Goal: Contribute content: Add original content to the website for others to see

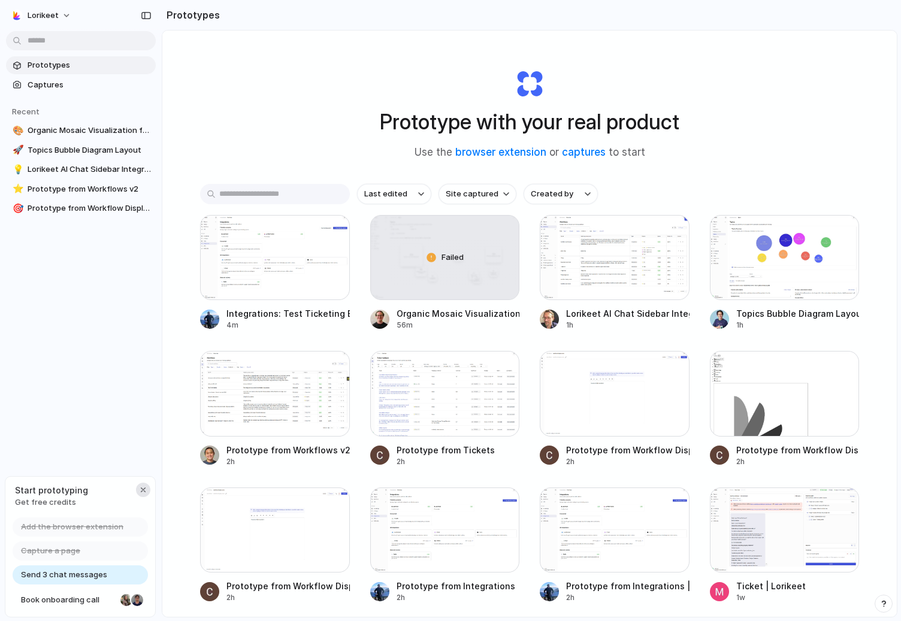
click at [143, 486] on div "button" at bounding box center [143, 490] width 10 height 10
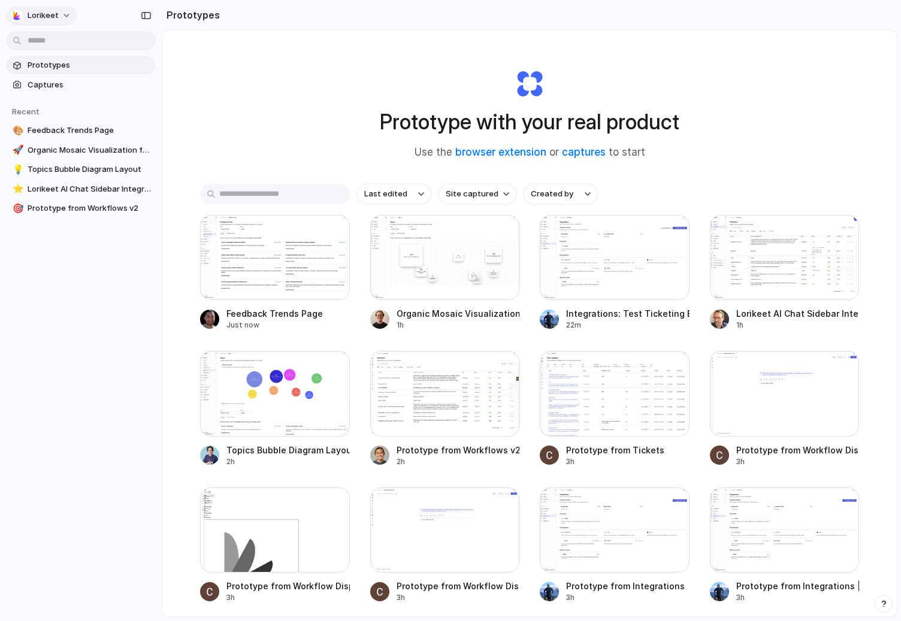
click at [65, 19] on button "Lorikeet" at bounding box center [41, 15] width 71 height 19
click at [65, 19] on div "Settings Invite members Change theme Sign out" at bounding box center [450, 310] width 901 height 621
click at [147, 14] on div "button" at bounding box center [146, 15] width 11 height 8
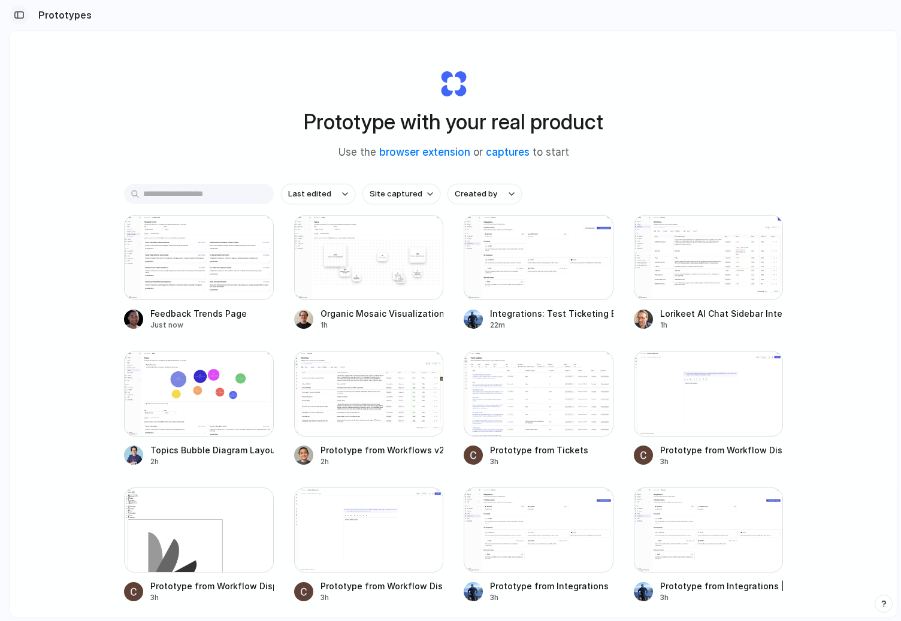
click at [17, 16] on div "button" at bounding box center [19, 15] width 11 height 8
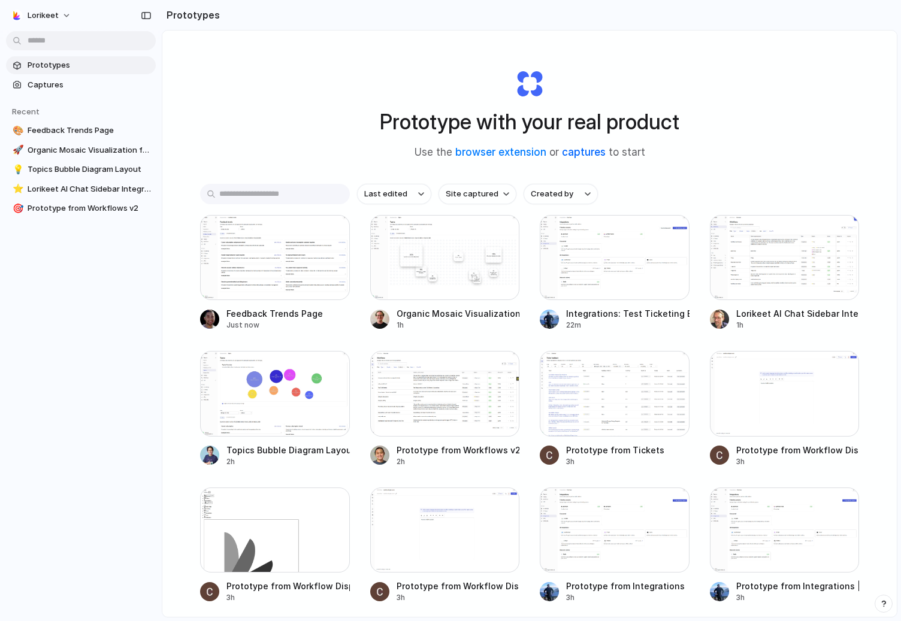
click at [584, 152] on link "captures" at bounding box center [584, 152] width 44 height 12
click at [503, 151] on link "browser extension" at bounding box center [500, 152] width 91 height 12
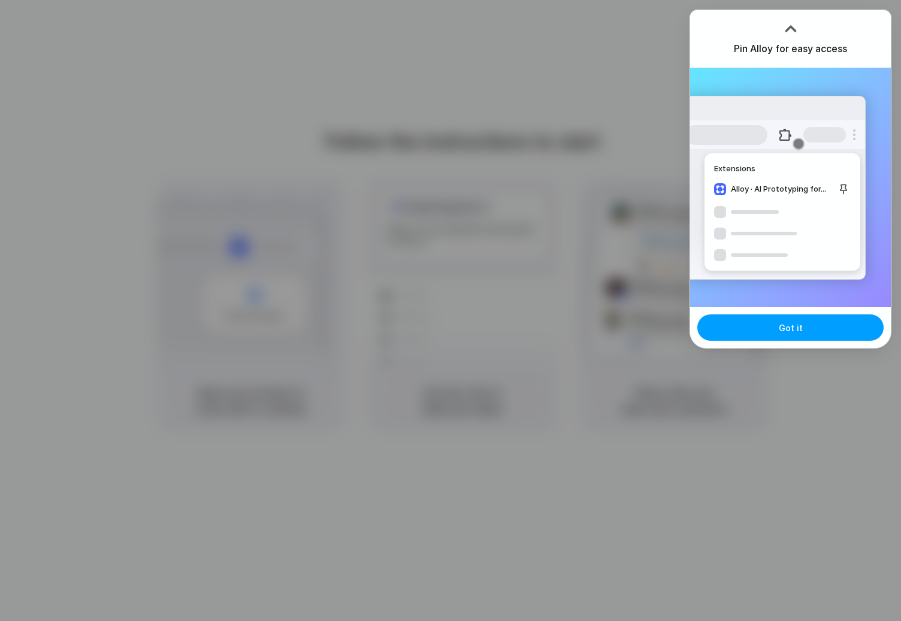
click at [794, 329] on span "Got it" at bounding box center [791, 328] width 24 height 13
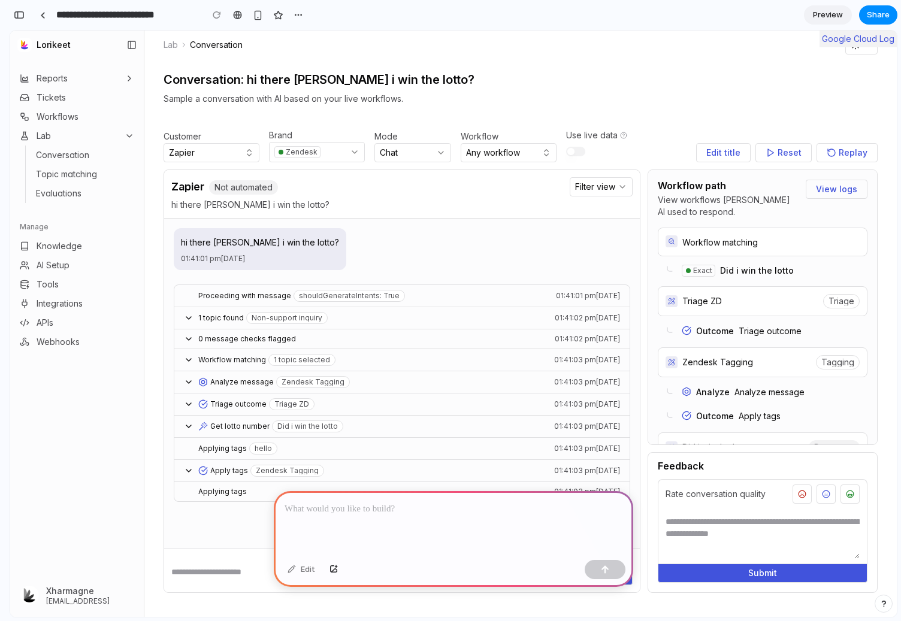
click at [518, 86] on div "Conversation: hi there didi i win the lotto? Sample a conversation with AI base…" at bounding box center [520, 89] width 714 height 31
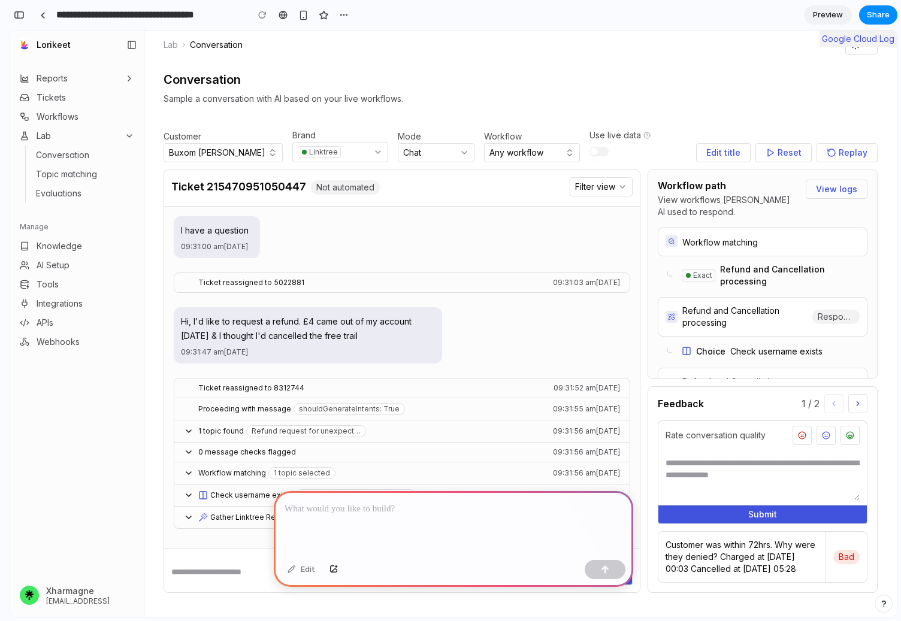
click at [381, 514] on p at bounding box center [453, 509] width 338 height 14
click at [389, 511] on p at bounding box center [453, 509] width 338 height 14
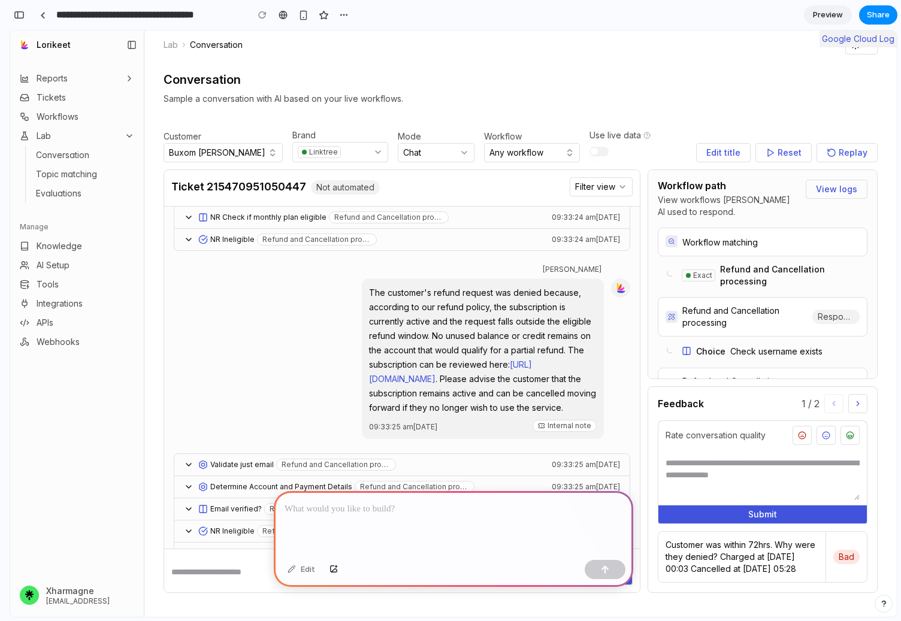
scroll to position [1445, 0]
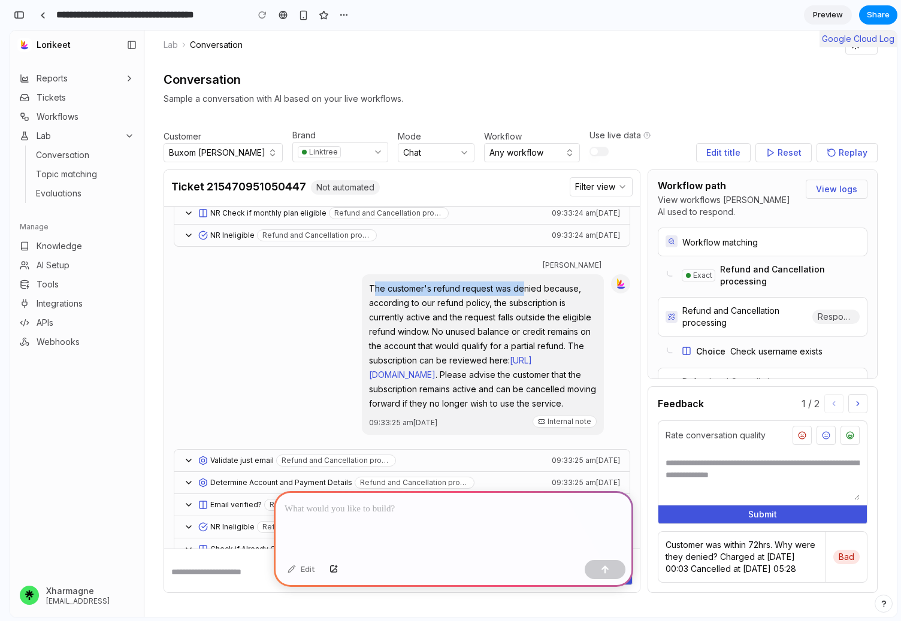
drag, startPoint x: 345, startPoint y: 286, endPoint x: 497, endPoint y: 288, distance: 152.1
click at [497, 288] on p "The customer's refund request was denied because, according to our refund polic…" at bounding box center [483, 345] width 228 height 129
click at [401, 508] on p at bounding box center [453, 509] width 338 height 14
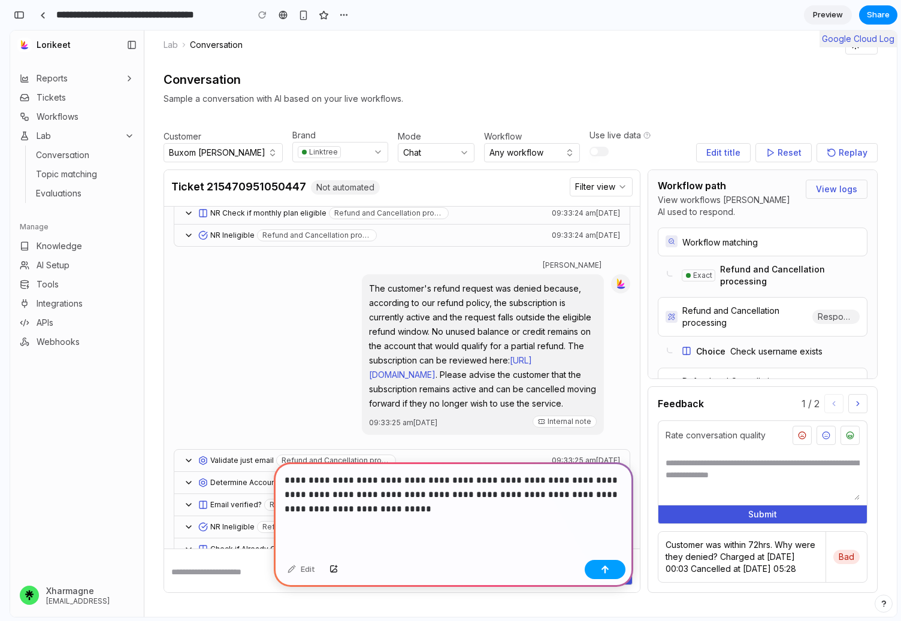
click at [617, 569] on button "button" at bounding box center [604, 569] width 41 height 19
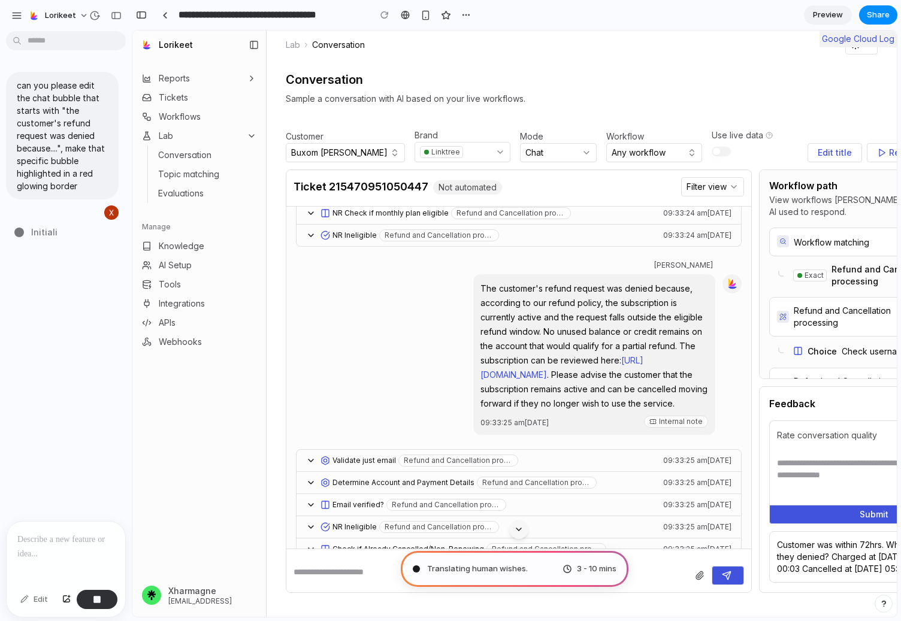
click at [25, 276] on div "can you please edit the chat bubble that starts with "the customer's refund req…" at bounding box center [62, 278] width 125 height 485
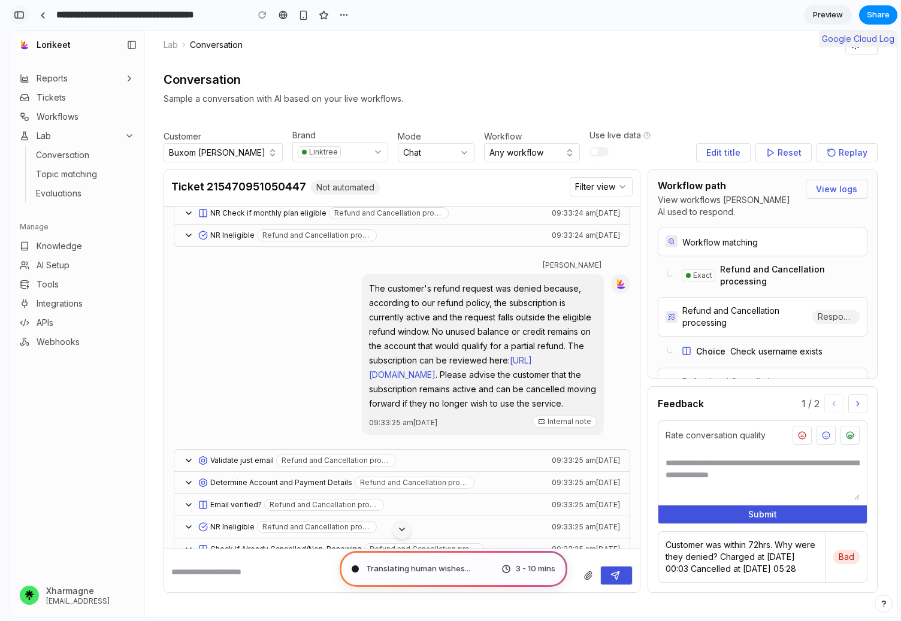
click at [26, 13] on button "button" at bounding box center [19, 14] width 19 height 19
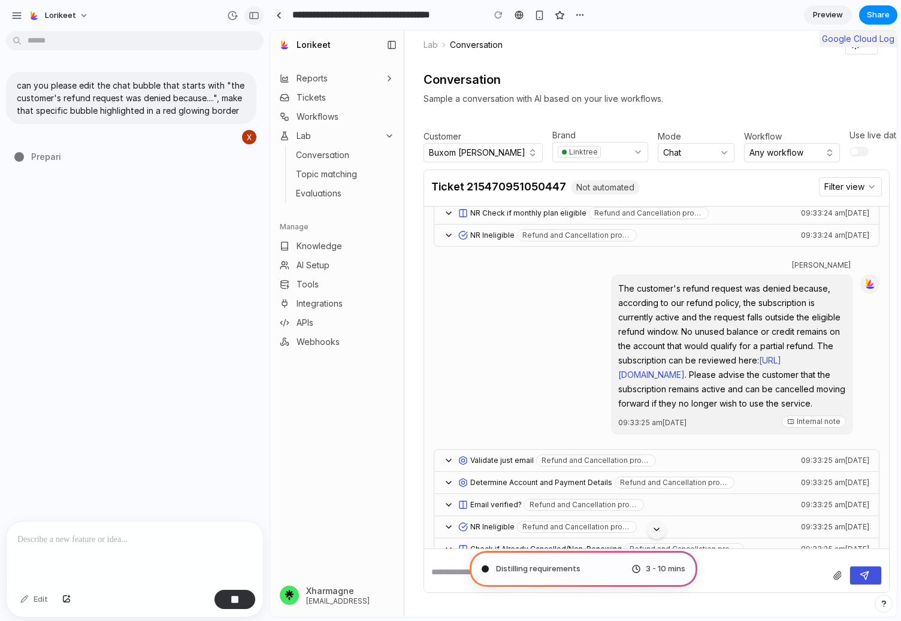
click at [246, 20] on button "button" at bounding box center [253, 15] width 19 height 19
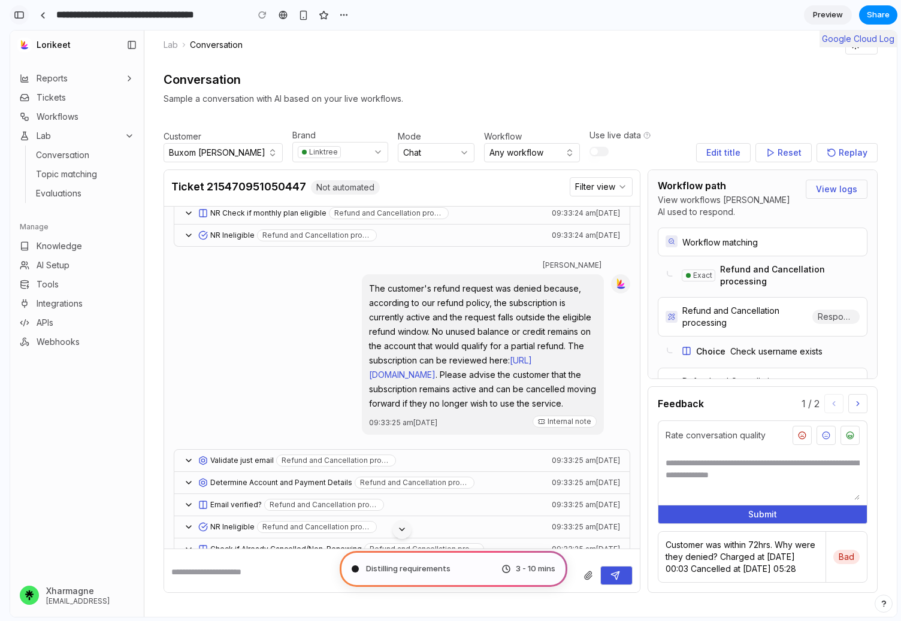
click at [17, 14] on div "button" at bounding box center [19, 15] width 11 height 8
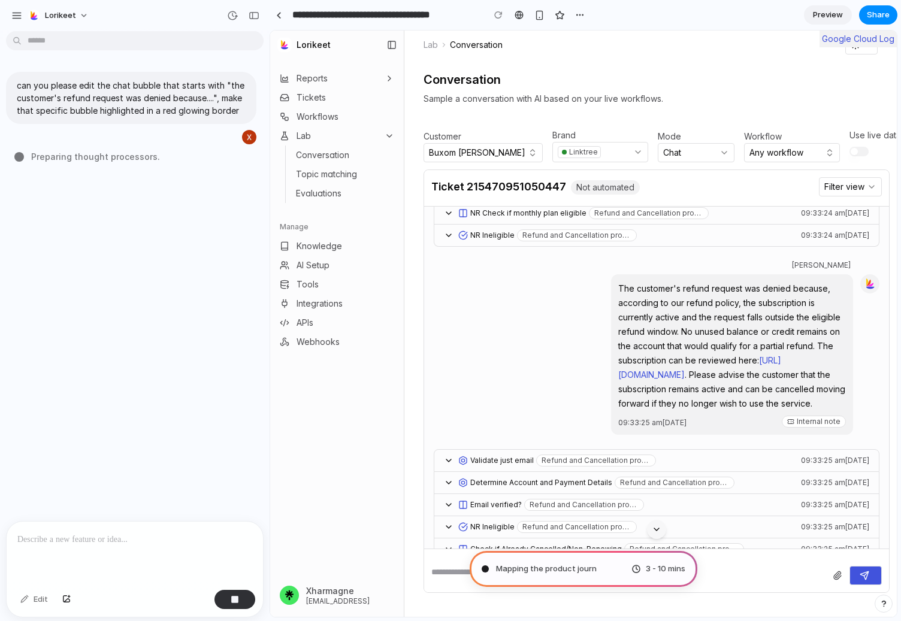
type input "**********"
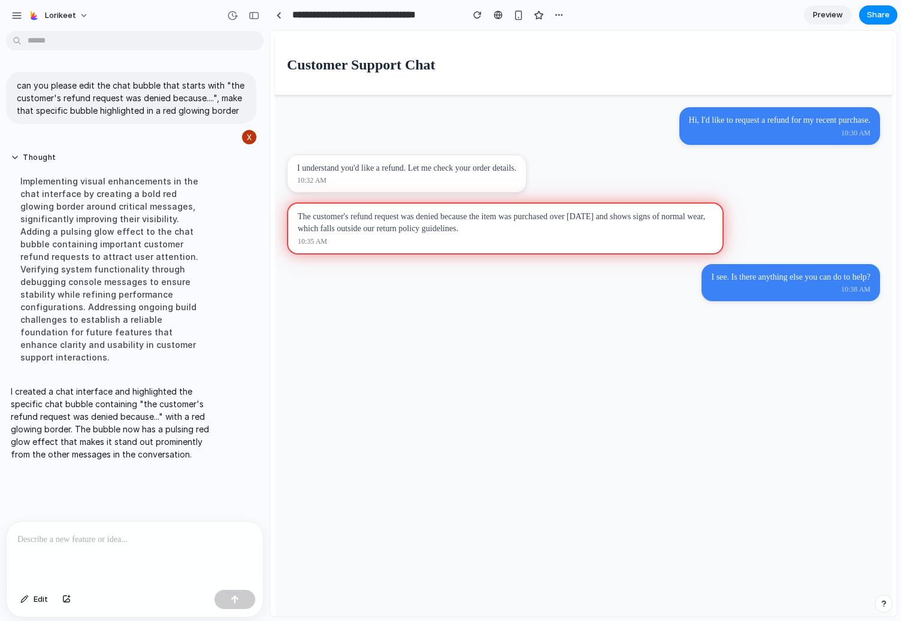
scroll to position [0, 0]
click at [125, 556] on div at bounding box center [135, 553] width 256 height 63
